Goal: Navigation & Orientation: Find specific page/section

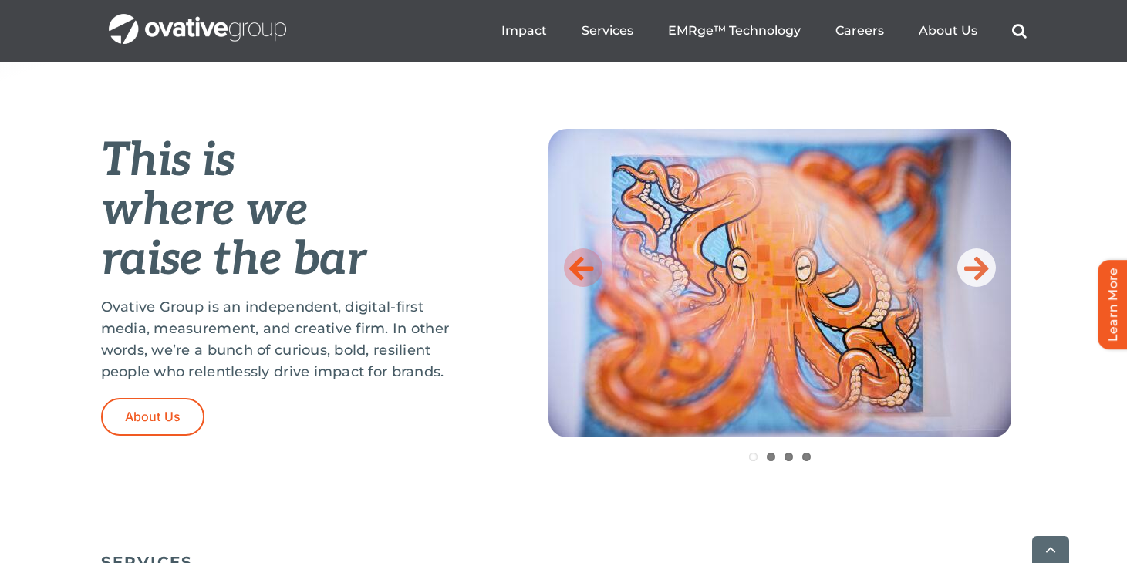
click at [581, 271] on icon at bounding box center [581, 267] width 25 height 31
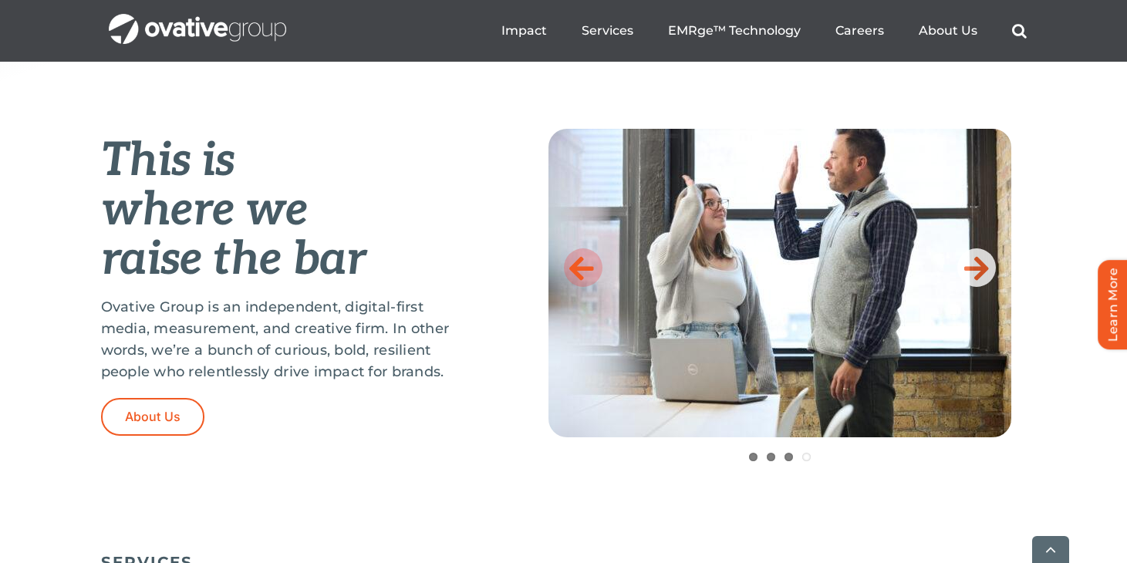
click at [581, 271] on icon at bounding box center [581, 267] width 25 height 31
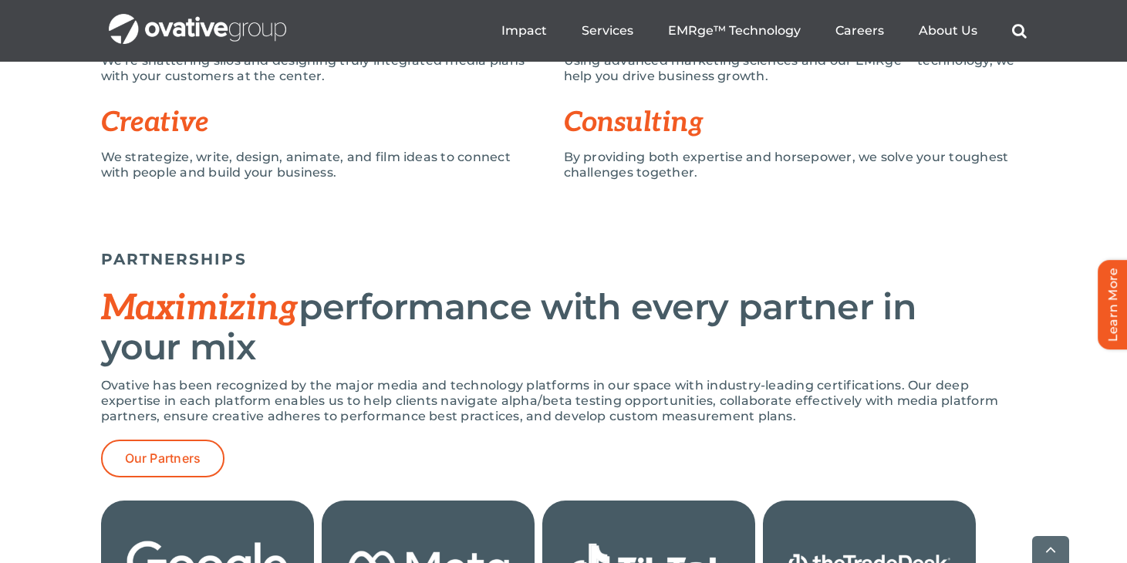
scroll to position [1391, 0]
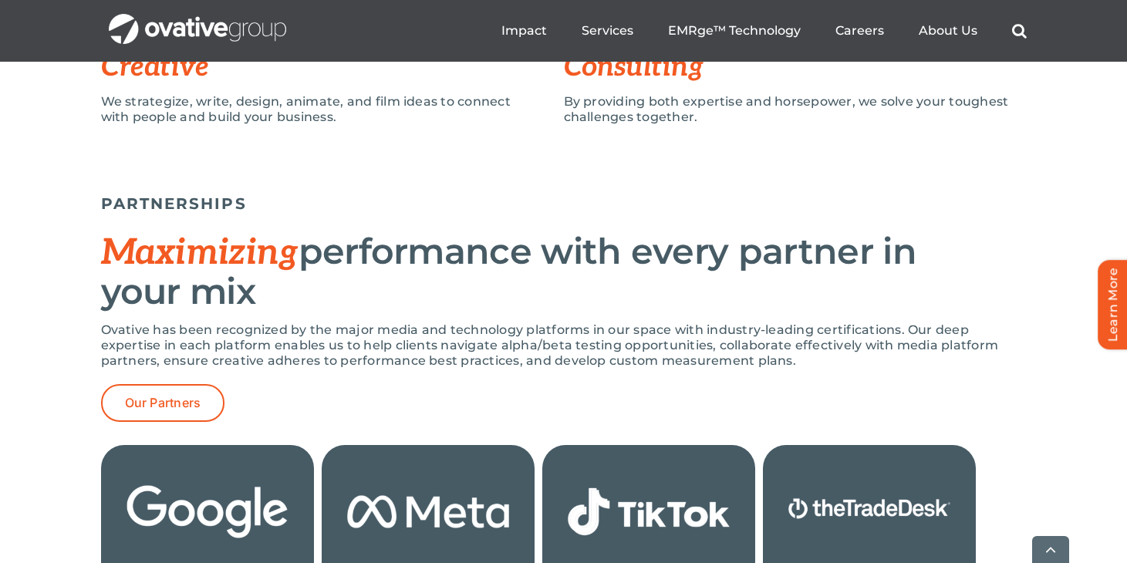
click at [865, 20] on ul "Impact Expert Insights Case Studies Awards & Press Services Media Measurement C…" at bounding box center [763, 30] width 525 height 49
click at [865, 32] on span "Careers" at bounding box center [859, 29] width 49 height 15
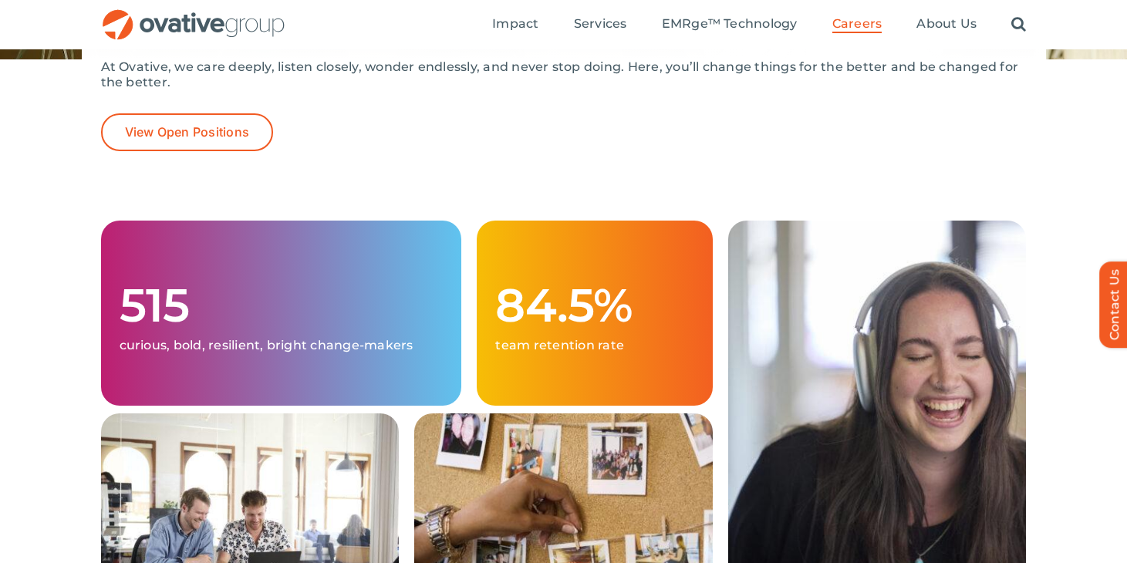
scroll to position [243, 0]
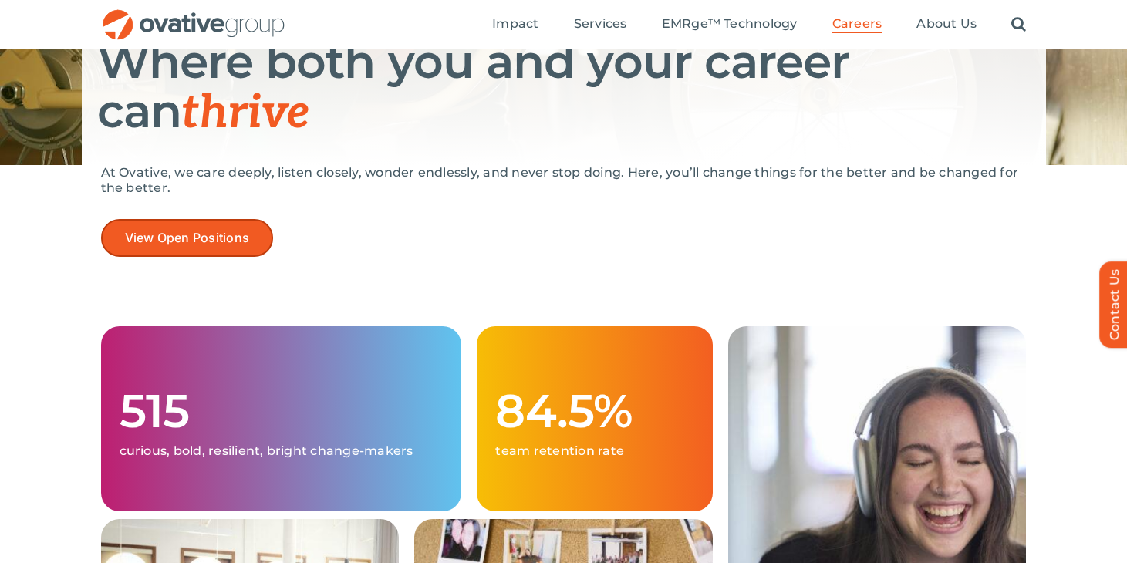
click at [253, 233] on link "View Open Positions" at bounding box center [187, 238] width 173 height 38
